Goal: Information Seeking & Learning: Learn about a topic

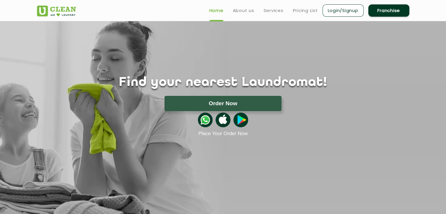
click at [216, 56] on div "Find your nearest Laundromat! Please select the location Order Now Place Your O…" at bounding box center [223, 78] width 381 height 115
click at [241, 31] on div "Find your nearest Laundromat! Please select the location Order Now Place Your O…" at bounding box center [223, 78] width 381 height 115
click at [308, 10] on link "Pricing List" at bounding box center [305, 10] width 25 height 7
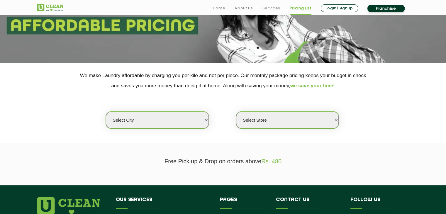
scroll to position [73, 0]
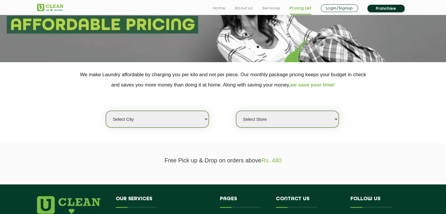
click at [182, 115] on select "Select city" at bounding box center [157, 119] width 103 height 17
click at [183, 120] on select "Select city" at bounding box center [157, 119] width 103 height 17
click at [249, 117] on select "Select Store" at bounding box center [287, 119] width 103 height 17
click at [215, 139] on section "We make Laundry affordable by charging you per kilo and not per piece. Our mont…" at bounding box center [223, 102] width 446 height 80
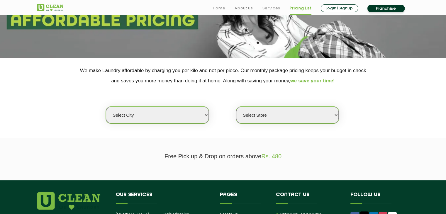
scroll to position [95, 0]
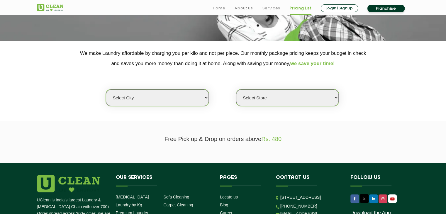
click at [183, 92] on select "Select city" at bounding box center [157, 97] width 103 height 17
click at [106, 89] on select "Select city" at bounding box center [157, 97] width 103 height 17
click at [250, 102] on select "Select Store" at bounding box center [287, 97] width 103 height 17
click at [236, 89] on select "Select Store" at bounding box center [287, 97] width 103 height 17
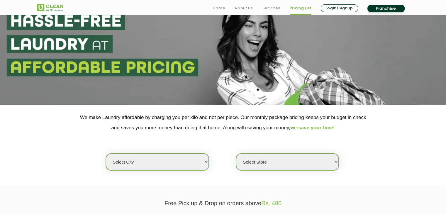
scroll to position [0, 0]
